Goal: Task Accomplishment & Management: Manage account settings

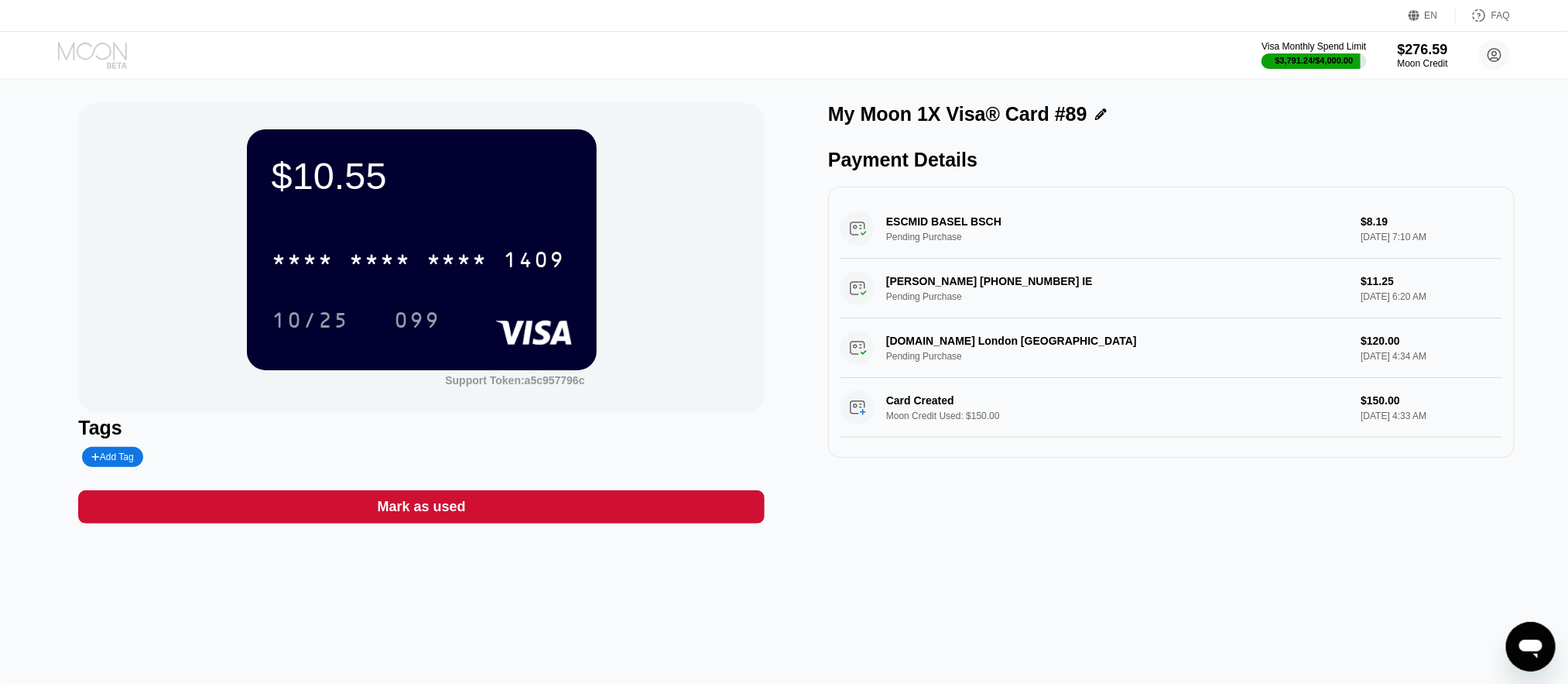
click at [81, 54] on icon at bounding box center [93, 54] width 72 height 27
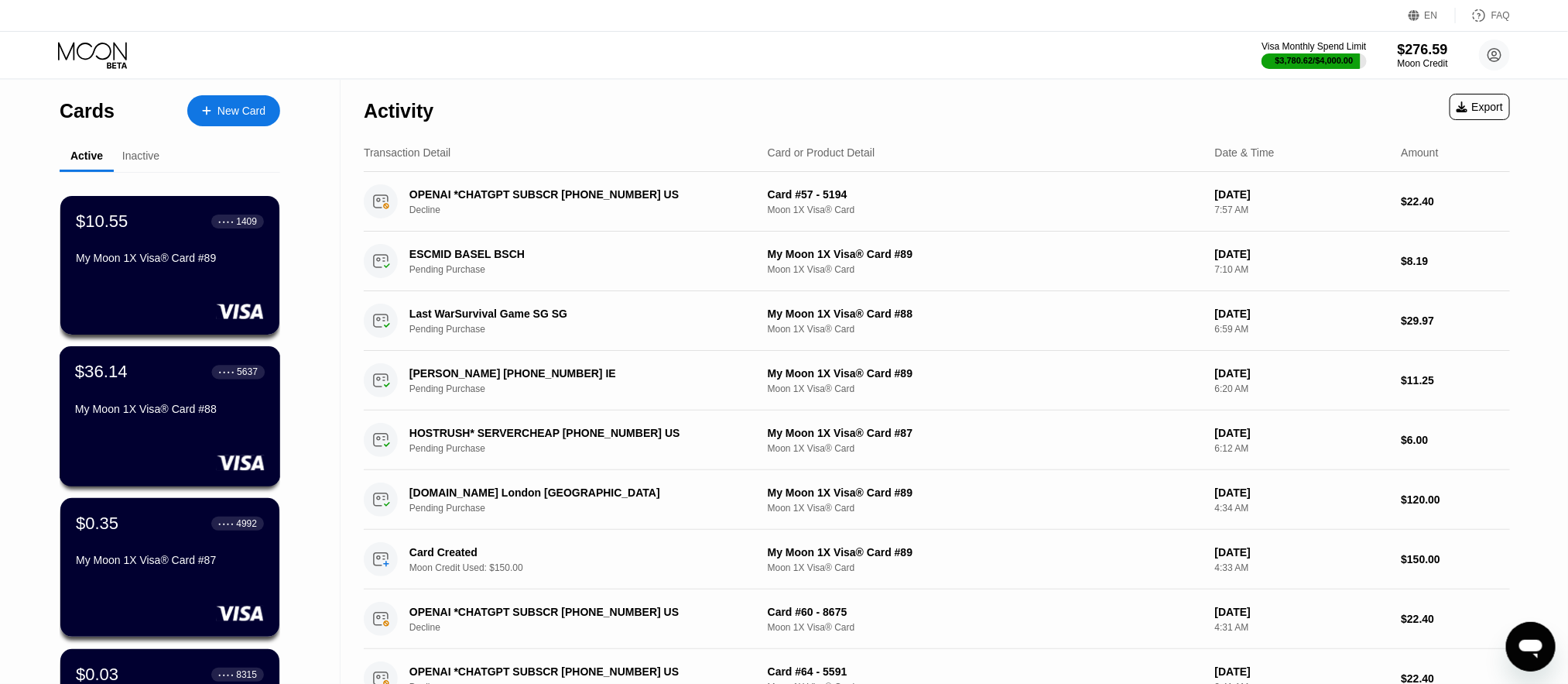
click at [163, 381] on div "$36.14 ● ● ● ● 5637" at bounding box center [169, 372] width 189 height 20
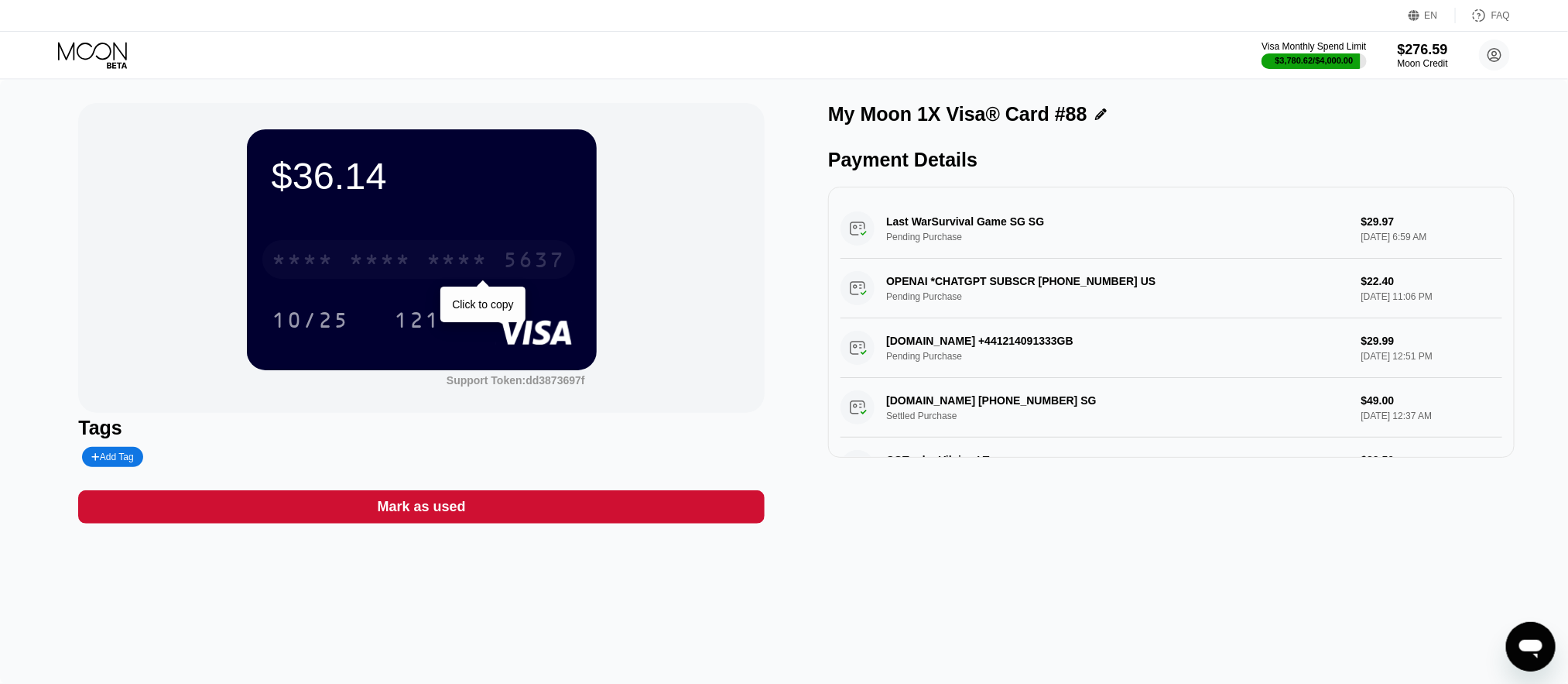
click at [451, 258] on div "* * * *" at bounding box center [458, 262] width 62 height 24
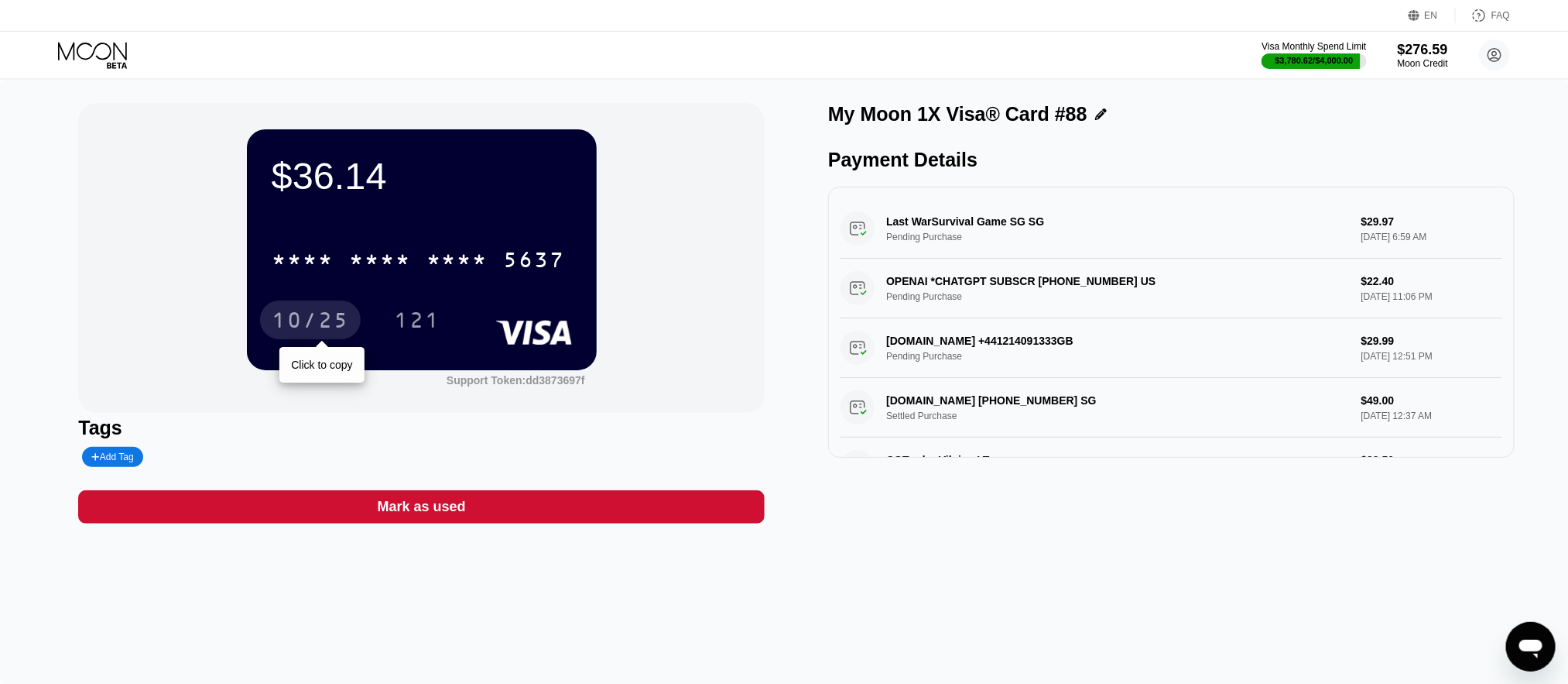
click at [325, 326] on div "10/25" at bounding box center [310, 322] width 77 height 24
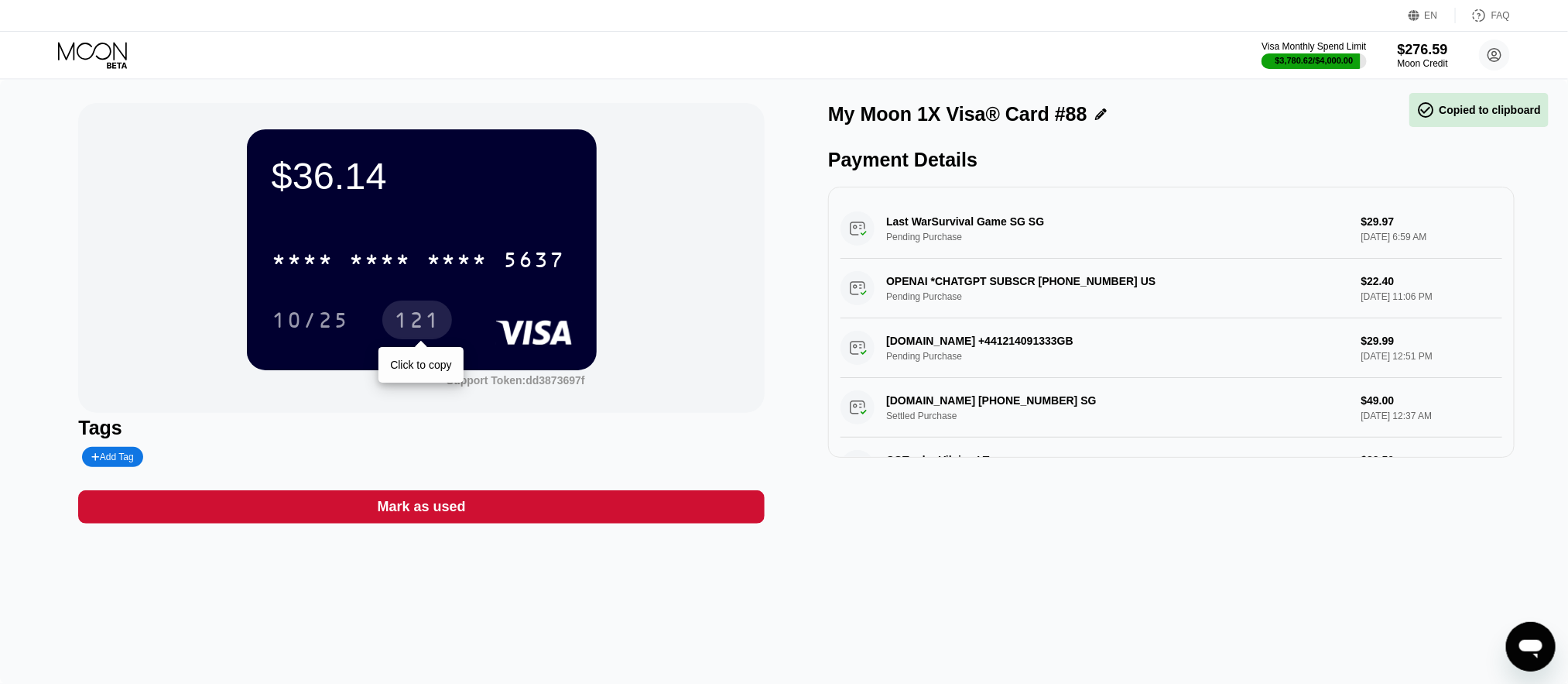
click at [434, 326] on div "121" at bounding box center [417, 322] width 46 height 24
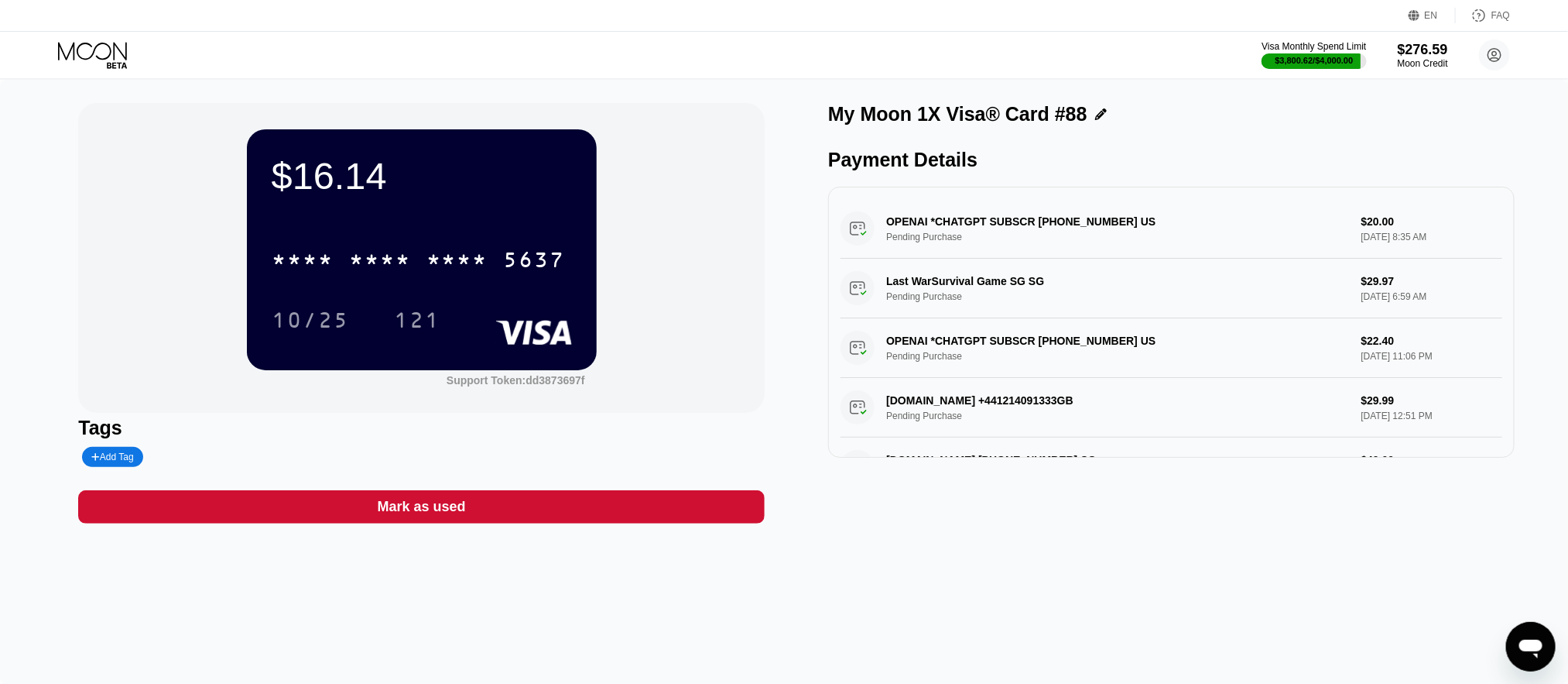
click at [63, 210] on div "$16.14 * * * * * * * * * * * * 5637 10/25 121 Support Token: dd3873697f Tags Ad…" at bounding box center [784, 381] width 1568 height 604
